Goal: Task Accomplishment & Management: Manage account settings

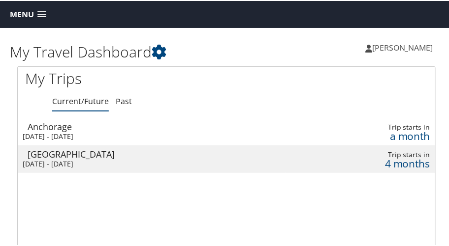
click at [167, 135] on div "[DATE] - [DATE]" at bounding box center [152, 135] width 258 height 9
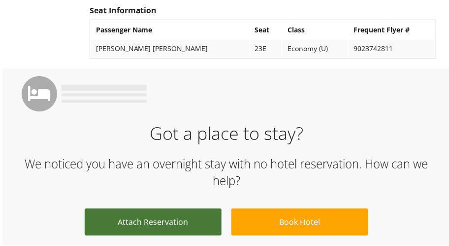
scroll to position [971, 0]
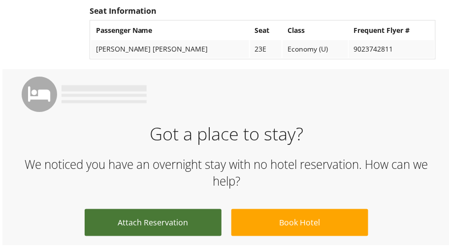
click at [151, 209] on link "Attach Reservation" at bounding box center [153, 222] width 137 height 27
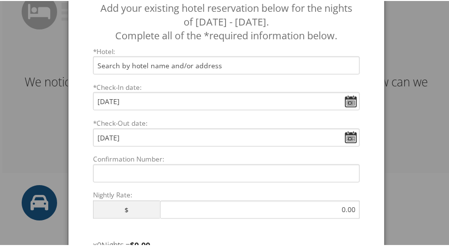
scroll to position [1054, 0]
click at [347, 132] on input "Tue Nov 11, 2025" at bounding box center [226, 136] width 267 height 18
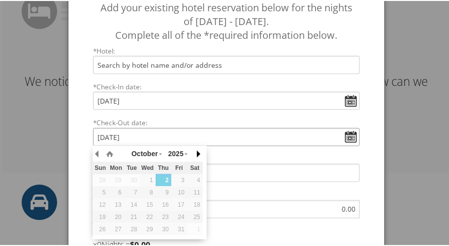
click at [198, 152] on button "button" at bounding box center [198, 153] width 10 height 15
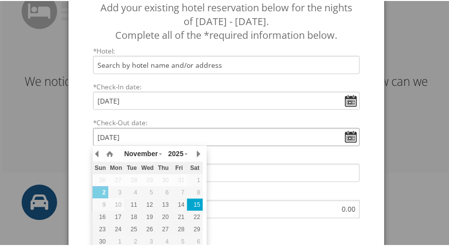
click at [195, 204] on div "15" at bounding box center [195, 204] width 16 height 9
type input "Sat, Nov 15, 2025"
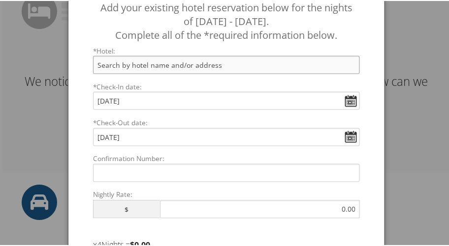
click at [216, 61] on input "text" at bounding box center [226, 64] width 267 height 18
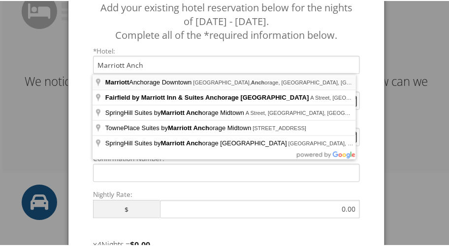
type input "Marriott Anchorage Downtown, West 7th Avenue, Anchorage, AK, USA"
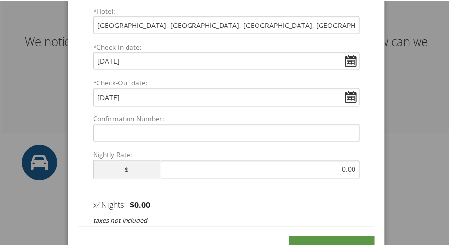
scroll to position [1099, 0]
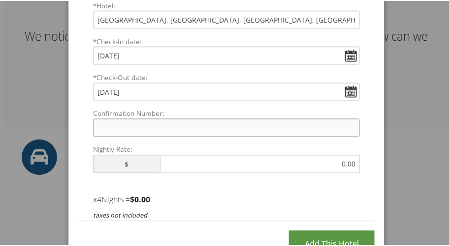
click at [265, 126] on input "Confirmation Number:" at bounding box center [226, 127] width 267 height 18
type input "77495013"
drag, startPoint x: 335, startPoint y: 163, endPoint x: 377, endPoint y: 160, distance: 42.4
click at [377, 160] on div "Add your existing hotel reservation below for the nights of November 11 - Novem…" at bounding box center [226, 91] width 316 height 297
drag, startPoint x: 352, startPoint y: 163, endPoint x: 330, endPoint y: 165, distance: 22.7
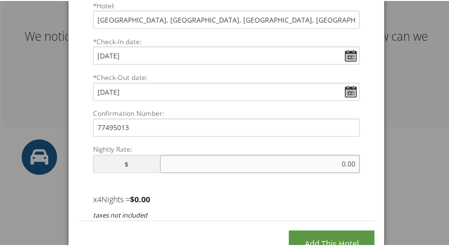
click at [330, 165] on input "text" at bounding box center [260, 163] width 200 height 18
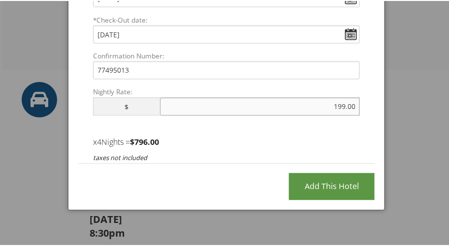
scroll to position [1162, 0]
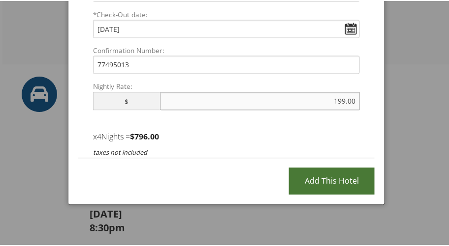
type input "199.00"
click at [334, 179] on input "Add this Hotel" at bounding box center [332, 180] width 86 height 27
type input "Processing..."
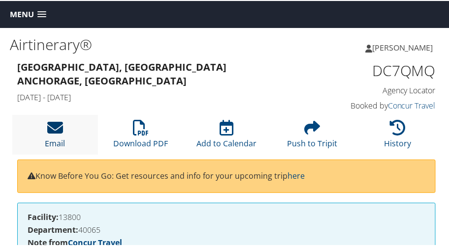
click at [54, 129] on icon at bounding box center [55, 127] width 16 height 16
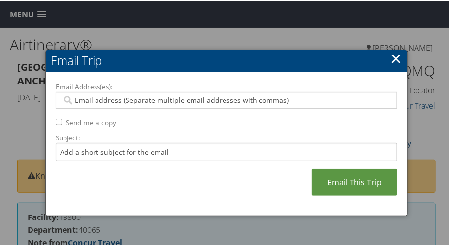
click at [105, 92] on div at bounding box center [226, 99] width 341 height 17
type input "[PERSON_NAME][EMAIL_ADDRESS][PERSON_NAME][DOMAIN_NAME]"
click at [186, 153] on input "Subject:" at bounding box center [226, 151] width 341 height 18
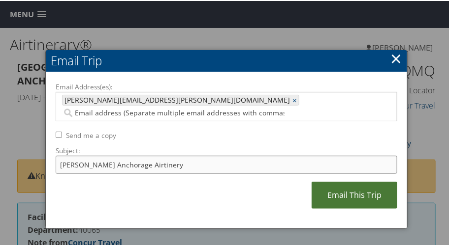
type input "[PERSON_NAME] Anchorage Airtinery"
click at [343, 182] on link "Email This Trip" at bounding box center [354, 194] width 86 height 27
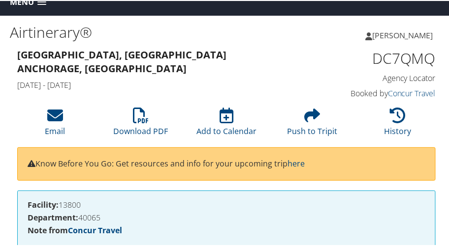
scroll to position [14, 0]
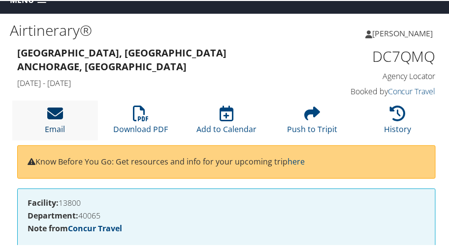
click at [56, 118] on icon at bounding box center [55, 113] width 16 height 16
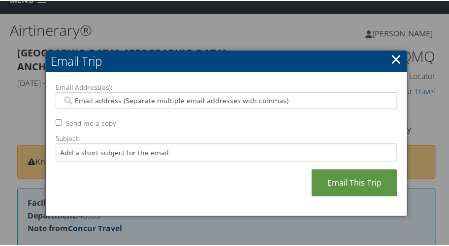
click at [101, 98] on input "Email Address(es):" at bounding box center [224, 100] width 325 height 10
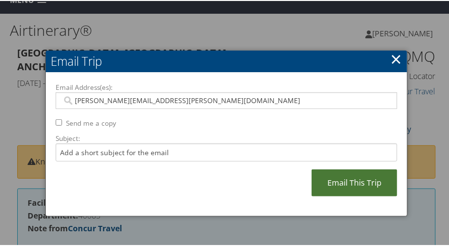
type input "[PERSON_NAME][EMAIL_ADDRESS][PERSON_NAME][DOMAIN_NAME]"
click at [324, 184] on link "Email This Trip" at bounding box center [354, 182] width 86 height 27
